Goal: Obtain resource: Download file/media

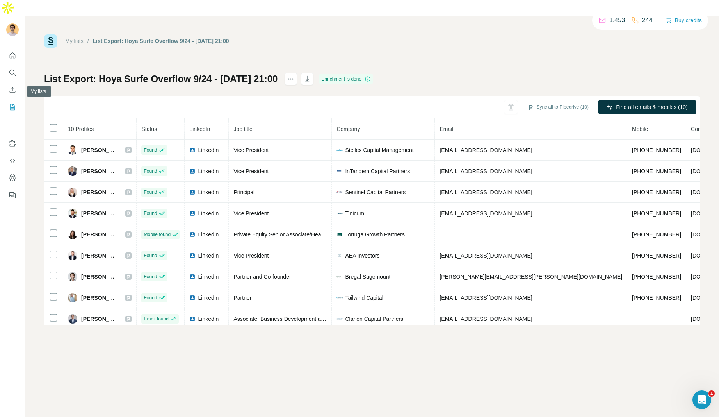
click at [11, 103] on icon "My lists" at bounding box center [13, 107] width 8 height 8
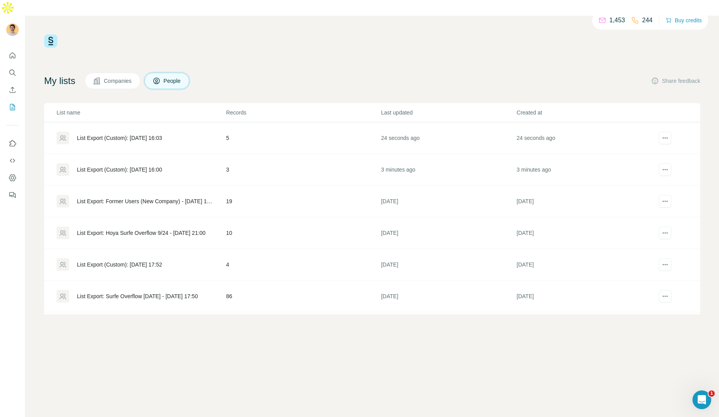
click at [158, 166] on div "List Export (Custom): 30/09/2025 16:00" at bounding box center [119, 170] width 85 height 8
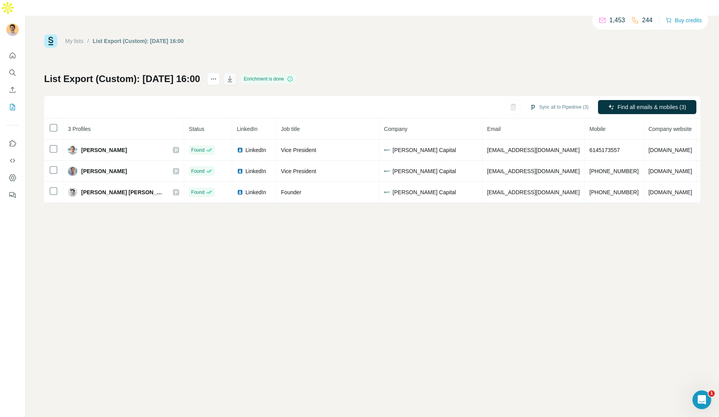
click at [236, 73] on button "button" at bounding box center [230, 79] width 12 height 12
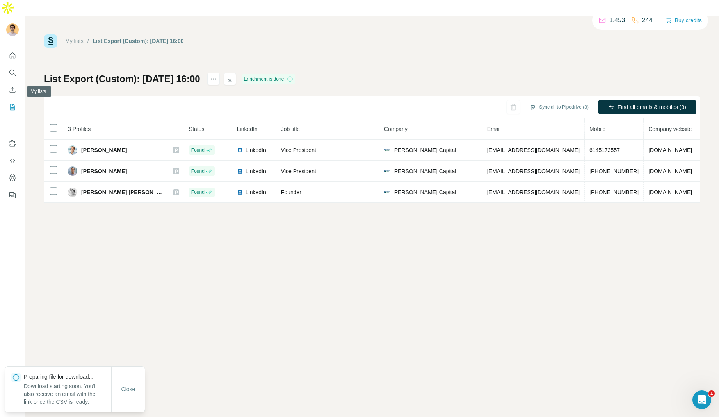
click at [10, 104] on icon "My lists" at bounding box center [12, 107] width 5 height 6
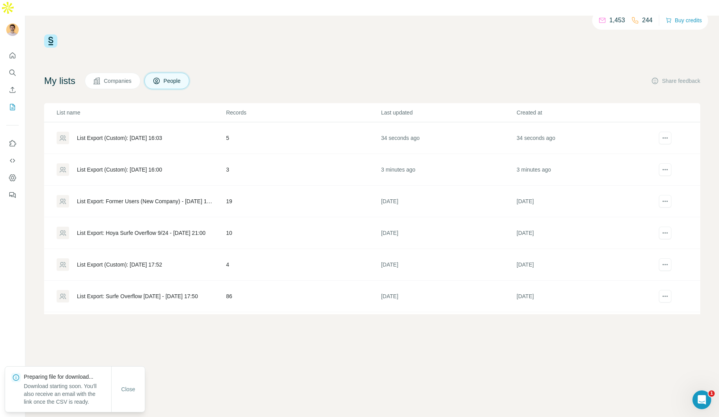
click at [146, 134] on div "List Export (Custom): 30/09/2025 16:03" at bounding box center [119, 138] width 85 height 8
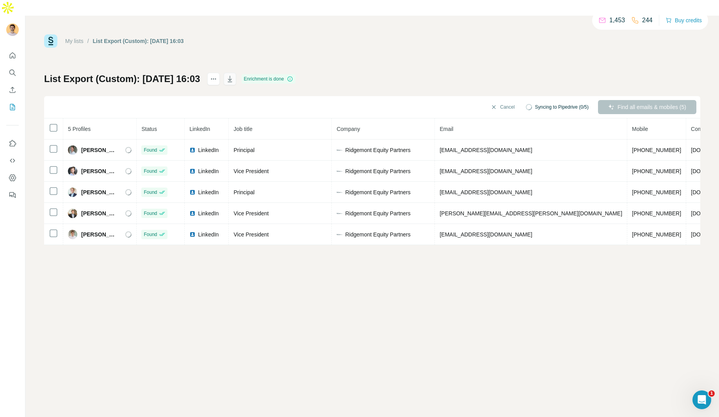
click at [234, 75] on icon "button" at bounding box center [230, 79] width 8 height 8
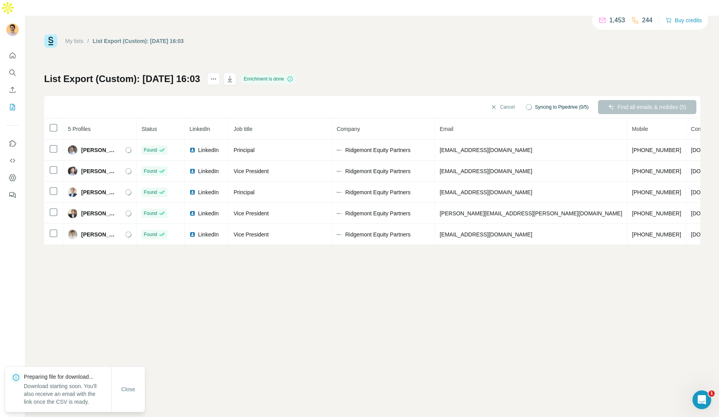
click at [301, 34] on div "My lists / List Export (Custom): 30/09/2025 16:03 1,453 244 Buy credits List Ex…" at bounding box center [372, 139] width 656 height 210
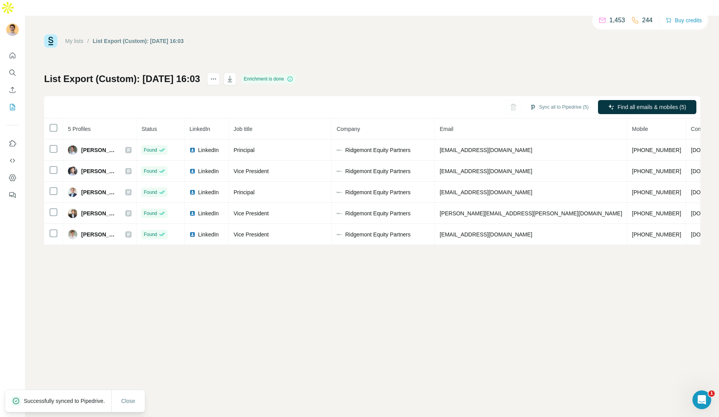
click at [421, 34] on div "My lists / List Export (Custom): 30/09/2025 16:03 1,453 244 Buy credits List Ex…" at bounding box center [372, 139] width 656 height 210
click at [132, 397] on span "Close" at bounding box center [128, 401] width 14 height 8
click at [234, 75] on icon "button" at bounding box center [230, 79] width 8 height 8
click at [428, 56] on div "My lists / List Export (Custom): 30/09/2025 16:03 1,453 244 Buy credits List Ex…" at bounding box center [372, 139] width 656 height 210
click at [13, 103] on icon "My lists" at bounding box center [13, 107] width 8 height 8
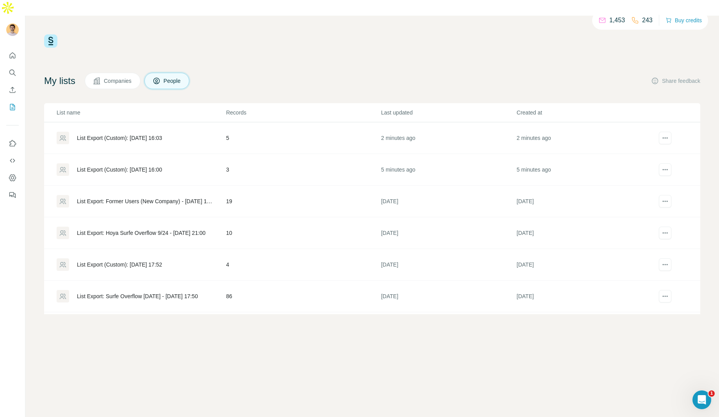
click at [193, 163] on div "List Export (Custom): 30/09/2025 16:00" at bounding box center [141, 169] width 169 height 12
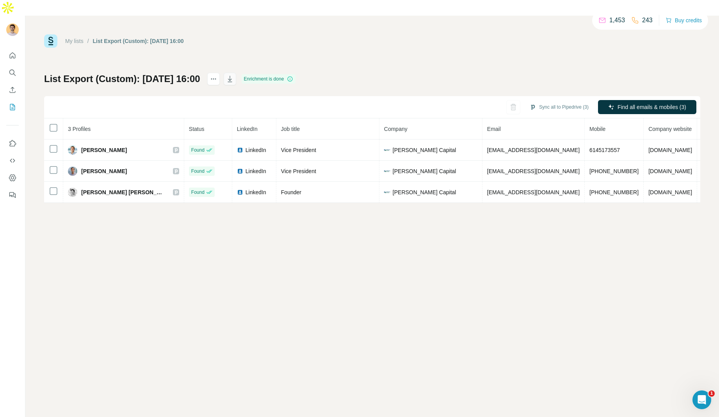
click at [234, 75] on icon "button" at bounding box center [230, 79] width 8 height 8
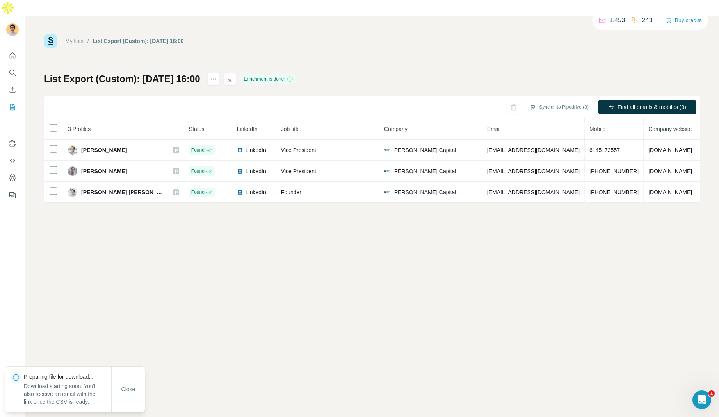
click at [397, 40] on div "My lists / List Export (Custom): 30/09/2025 16:00 1,453 243 Buy credits List Ex…" at bounding box center [372, 118] width 656 height 168
